Goal: Task Accomplishment & Management: Manage account settings

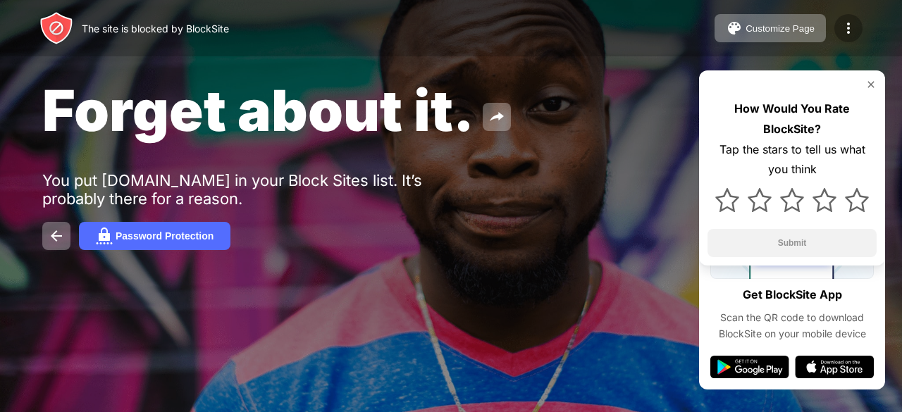
drag, startPoint x: 852, startPoint y: 22, endPoint x: 836, endPoint y: 30, distance: 17.7
click at [852, 23] on img at bounding box center [848, 28] width 17 height 17
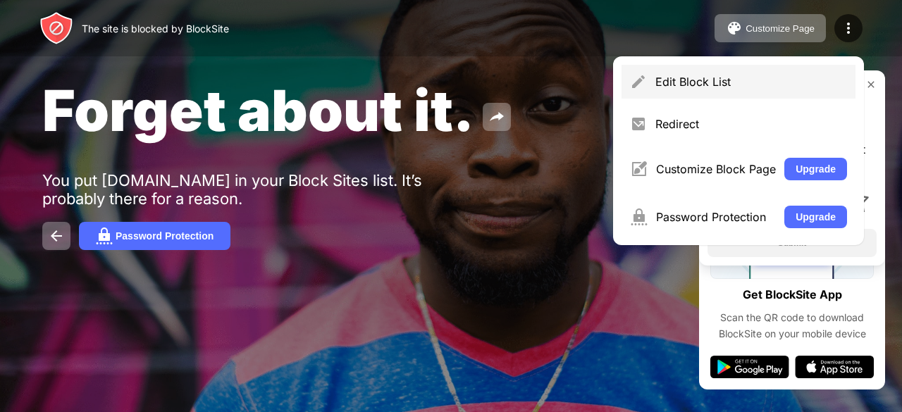
click at [690, 77] on div "Edit Block List" at bounding box center [751, 82] width 192 height 14
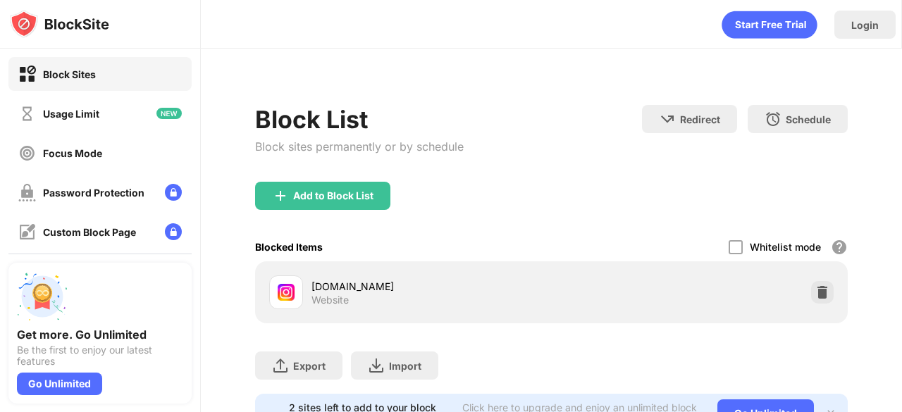
click at [320, 175] on div "Block List Block sites permanently or by schedule" at bounding box center [359, 143] width 209 height 77
click at [297, 195] on div "Add to Block List" at bounding box center [333, 195] width 80 height 11
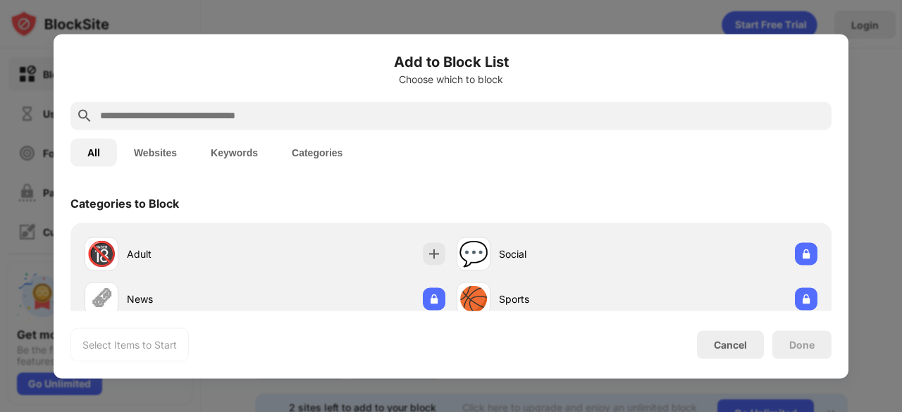
click at [248, 115] on input "text" at bounding box center [462, 115] width 727 height 17
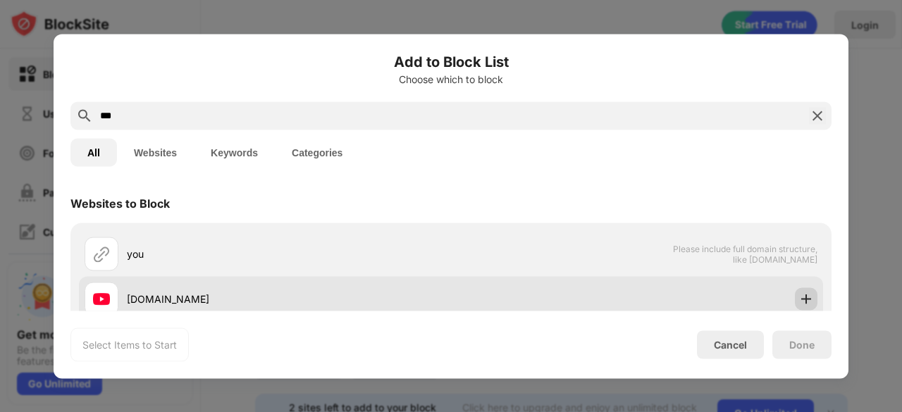
type input "***"
click at [799, 300] on img at bounding box center [806, 299] width 14 height 14
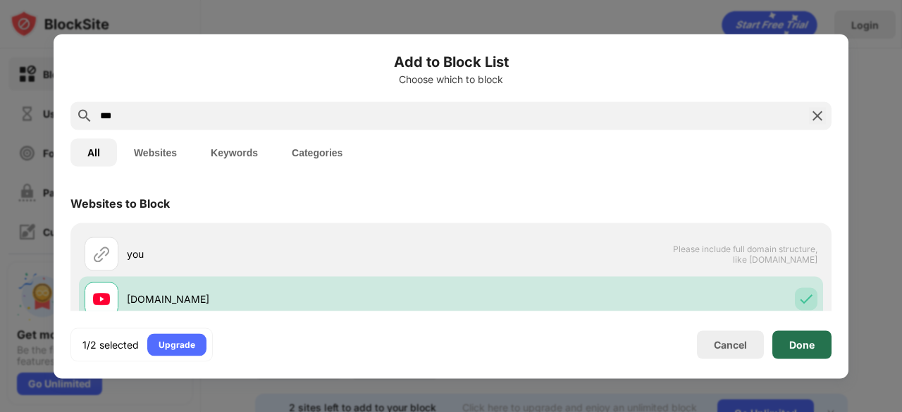
click at [795, 332] on div "Done" at bounding box center [801, 344] width 59 height 28
